Goal: Information Seeking & Learning: Get advice/opinions

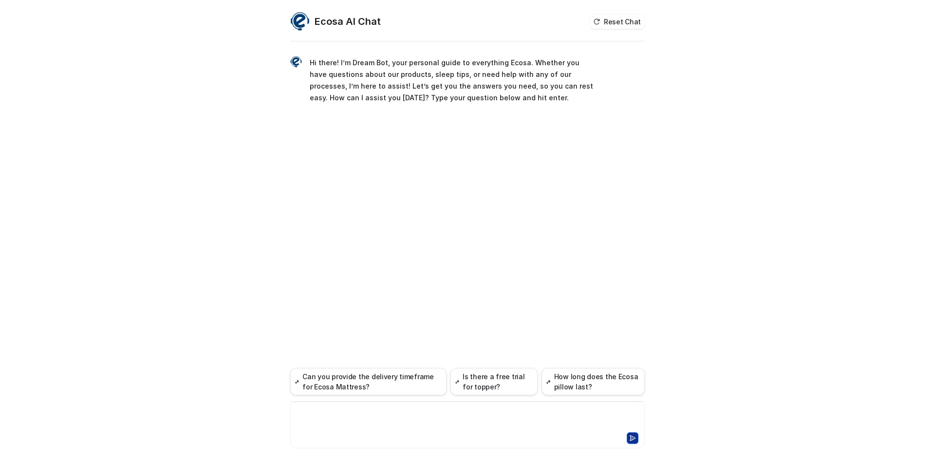
click at [367, 418] on div at bounding box center [468, 419] width 350 height 22
paste div
click at [393, 425] on div "**********" at bounding box center [468, 419] width 350 height 22
paste div
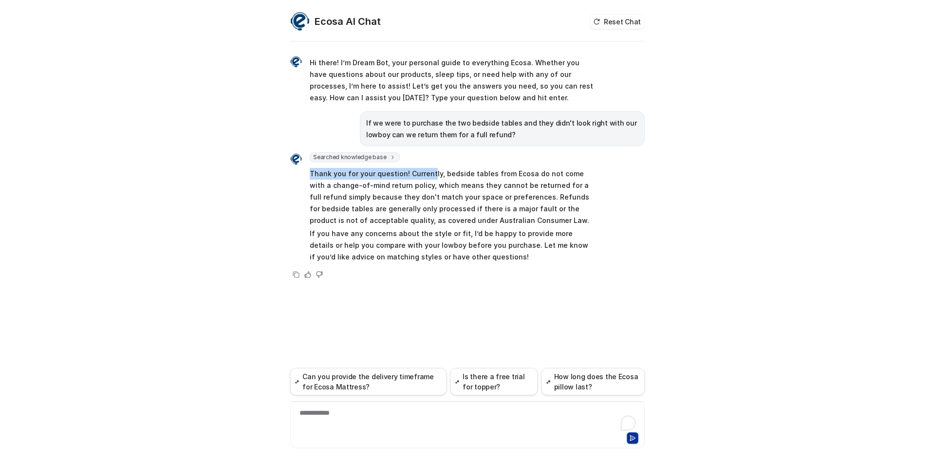
click at [414, 172] on p "Thank you for your question! Currently, bedside tables from Ecosa do not come w…" at bounding box center [452, 197] width 285 height 58
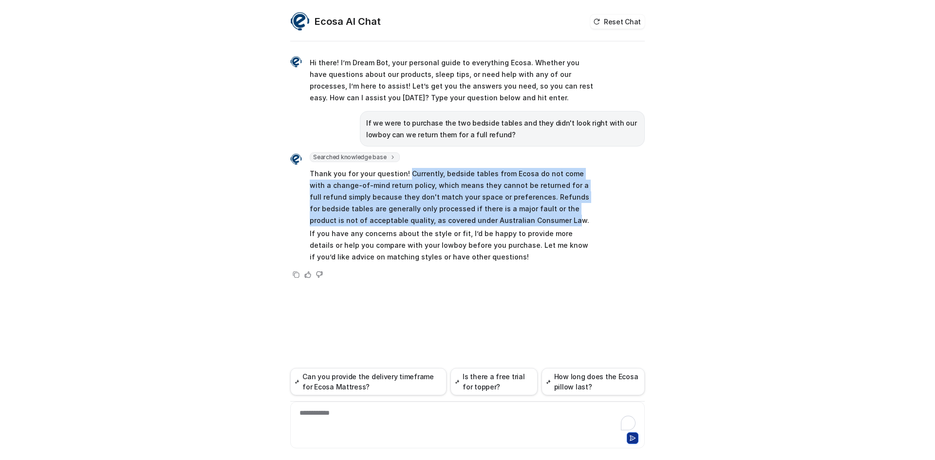
drag, startPoint x: 405, startPoint y: 173, endPoint x: 508, endPoint y: 222, distance: 113.9
click at [508, 222] on p "Thank you for your question! Currently, bedside tables from Ecosa do not come w…" at bounding box center [452, 197] width 285 height 58
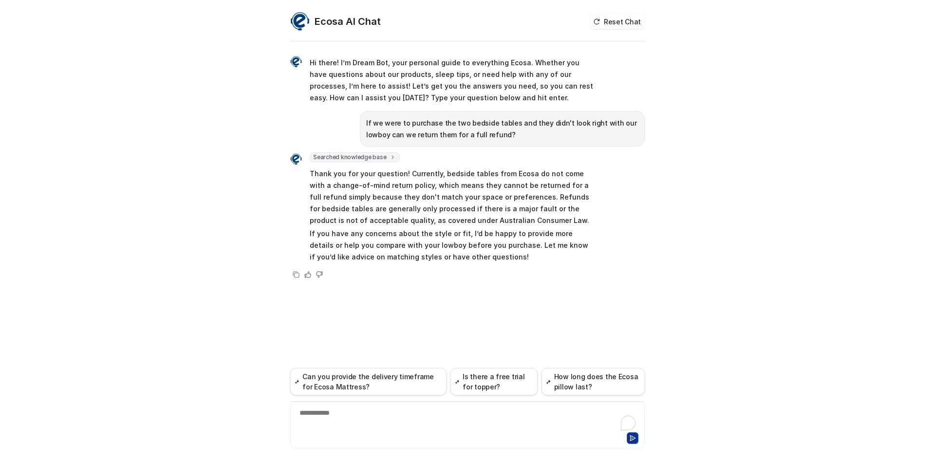
click at [464, 115] on div "If we were to purchase the two bedside tables and they didn't look right with o…" at bounding box center [502, 129] width 285 height 36
click at [460, 125] on p "If we were to purchase the two bedside tables and they didn't look right with o…" at bounding box center [502, 128] width 272 height 23
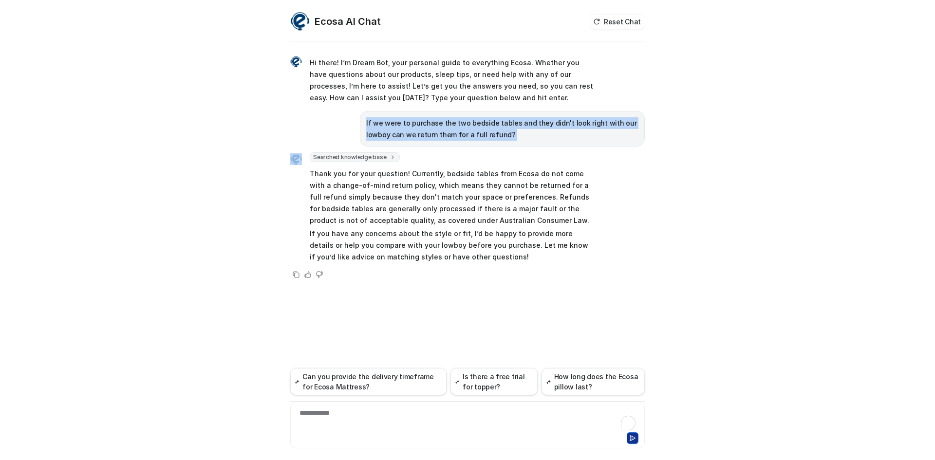
click at [460, 125] on p "If we were to purchase the two bedside tables and they didn't look right with o…" at bounding box center [502, 128] width 272 height 23
copy span "If we were to purchase the two bedside tables and they didn't look right with o…"
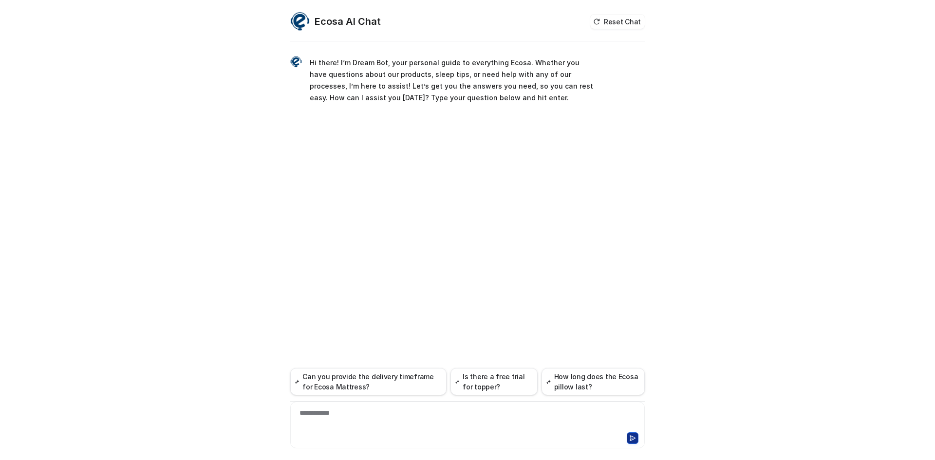
click at [368, 411] on div "**********" at bounding box center [468, 419] width 350 height 22
paste div
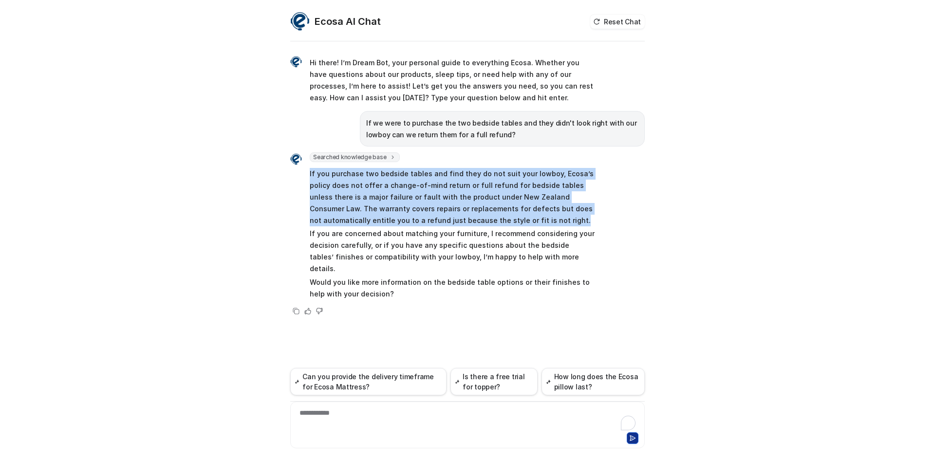
drag, startPoint x: 308, startPoint y: 173, endPoint x: 490, endPoint y: 224, distance: 189.2
click at [490, 224] on div "Searched knowledge base search_queries : [ "return policy bedside tables", "ref…" at bounding box center [442, 226] width 304 height 149
copy p "If you purchase two bedside tables and find they do not suit your lowboy, Ecosa…"
